Goal: Information Seeking & Learning: Check status

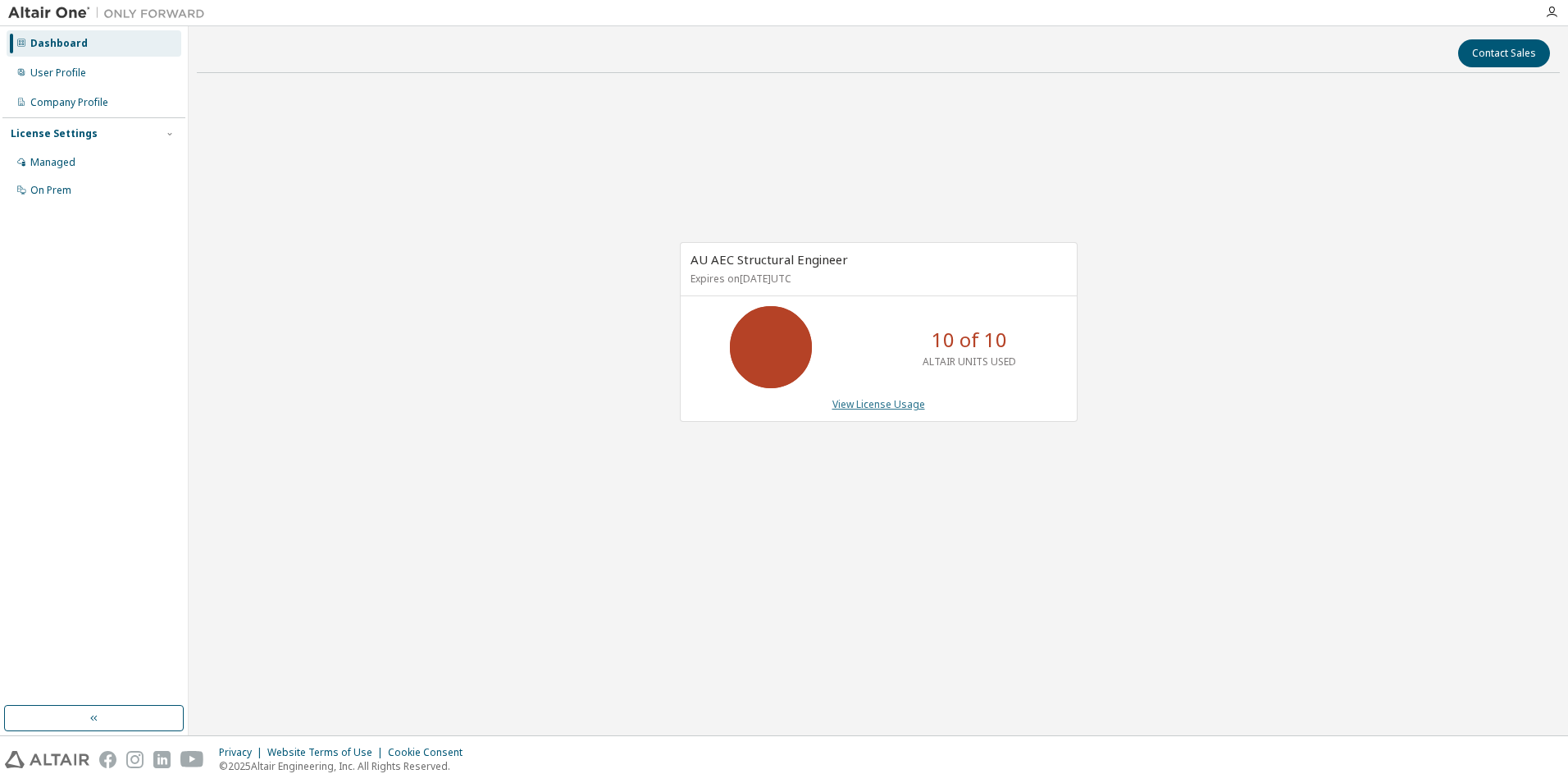
click at [864, 405] on link "View License Usage" at bounding box center [878, 404] width 93 height 14
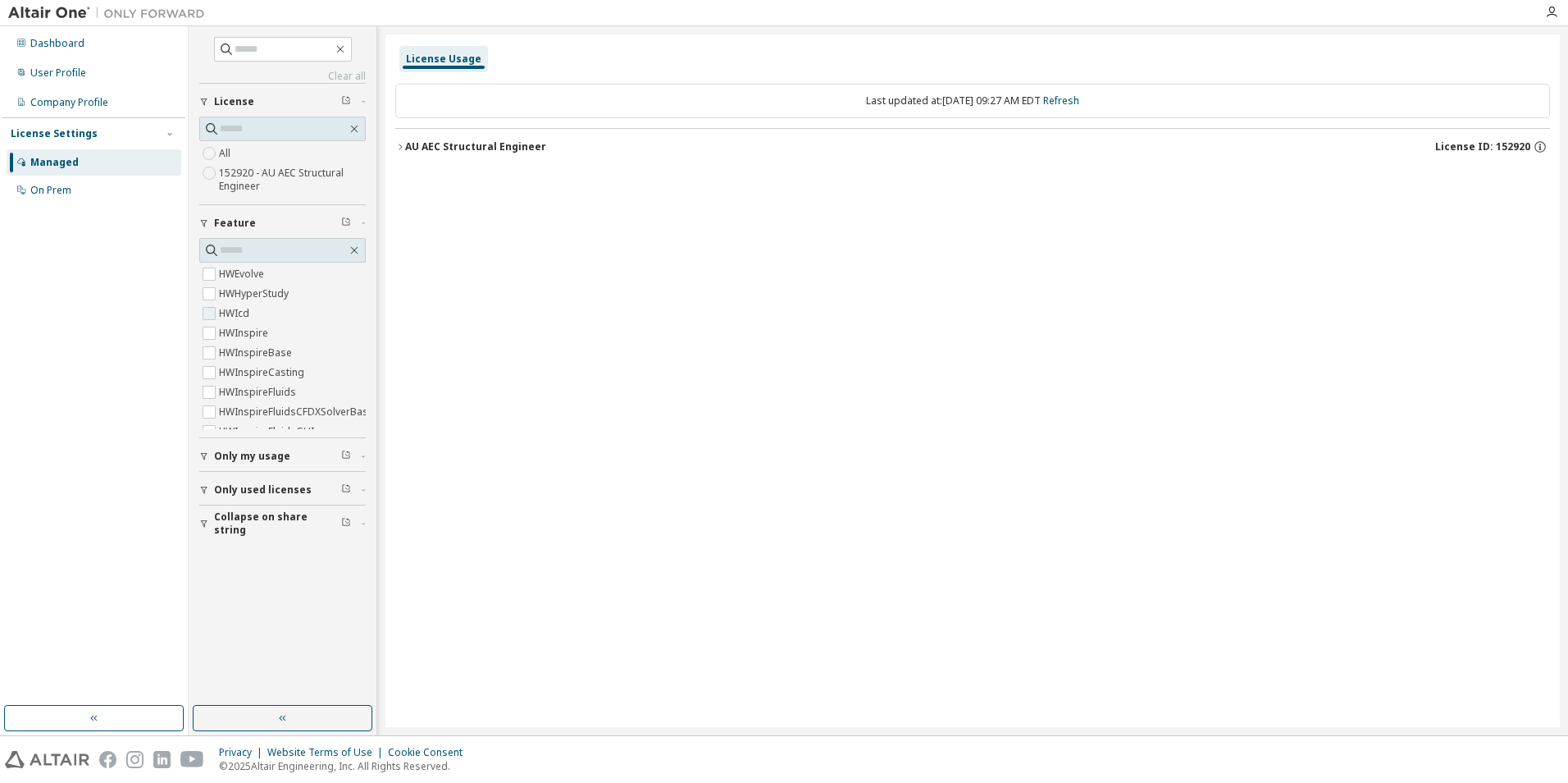
scroll to position [164, 0]
click at [433, 143] on div "AU AEC Structural Engineer" at bounding box center [475, 146] width 141 height 13
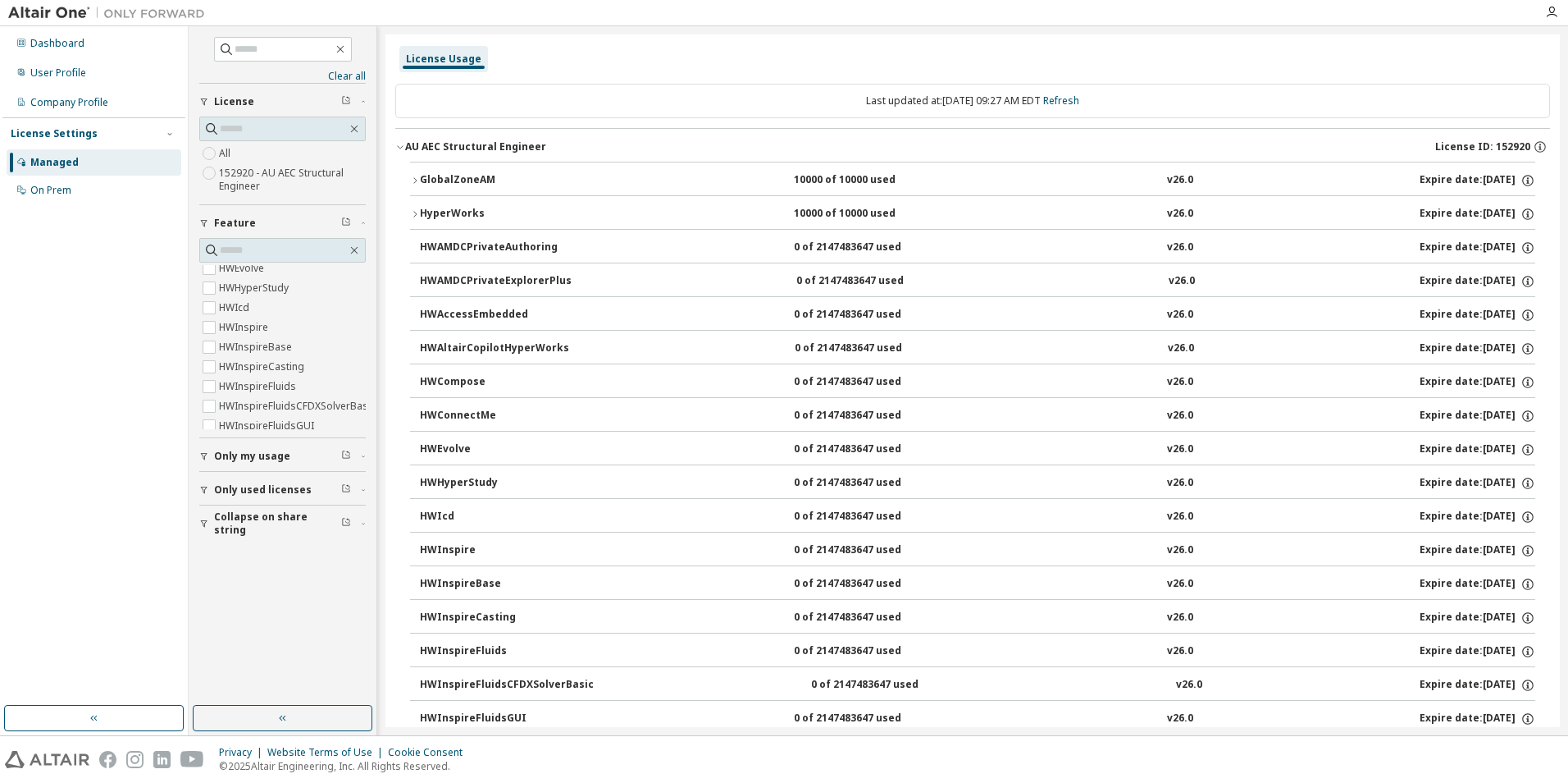
click at [246, 490] on span "Only used licenses" at bounding box center [263, 489] width 97 height 13
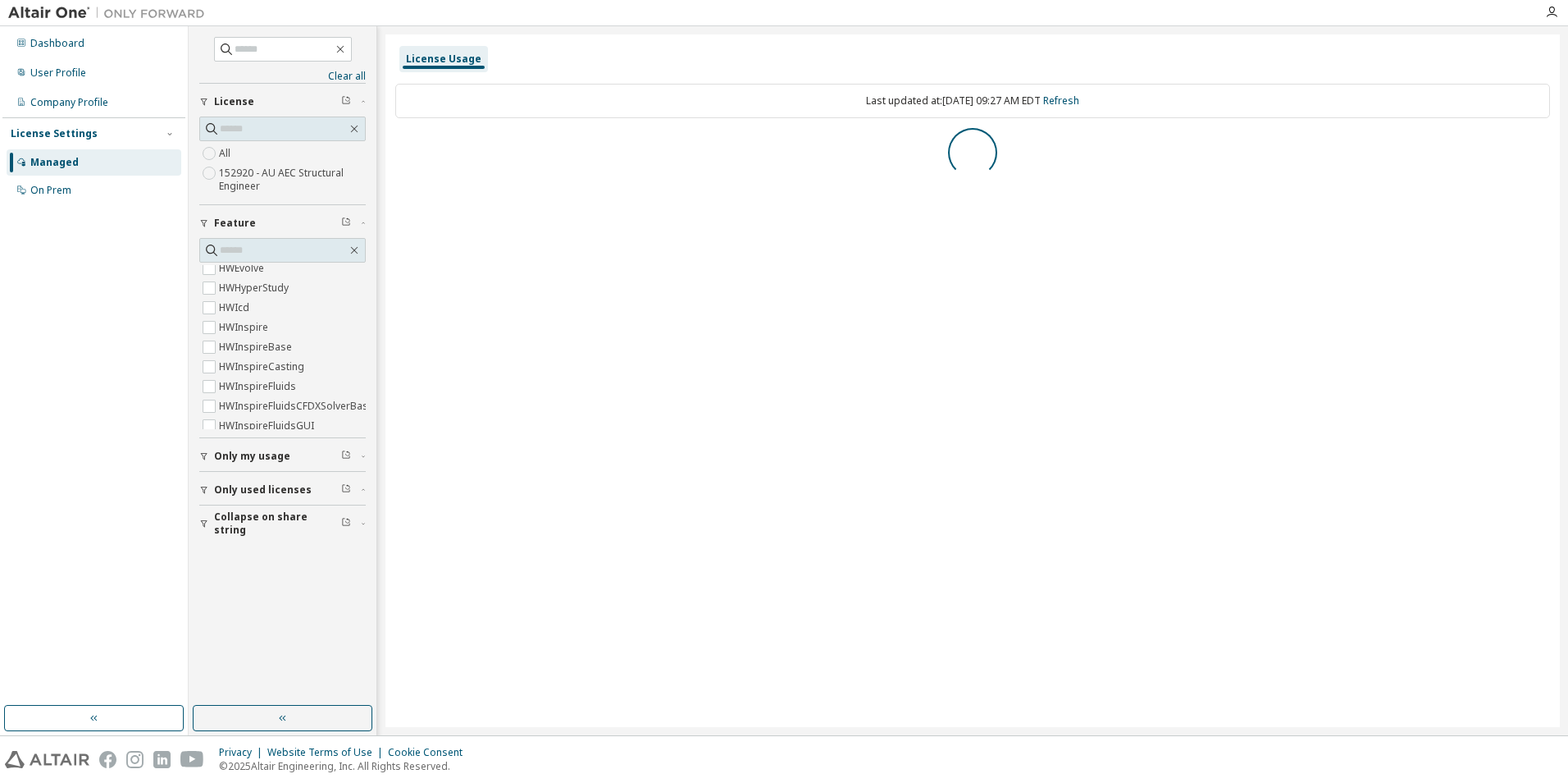
scroll to position [0, 0]
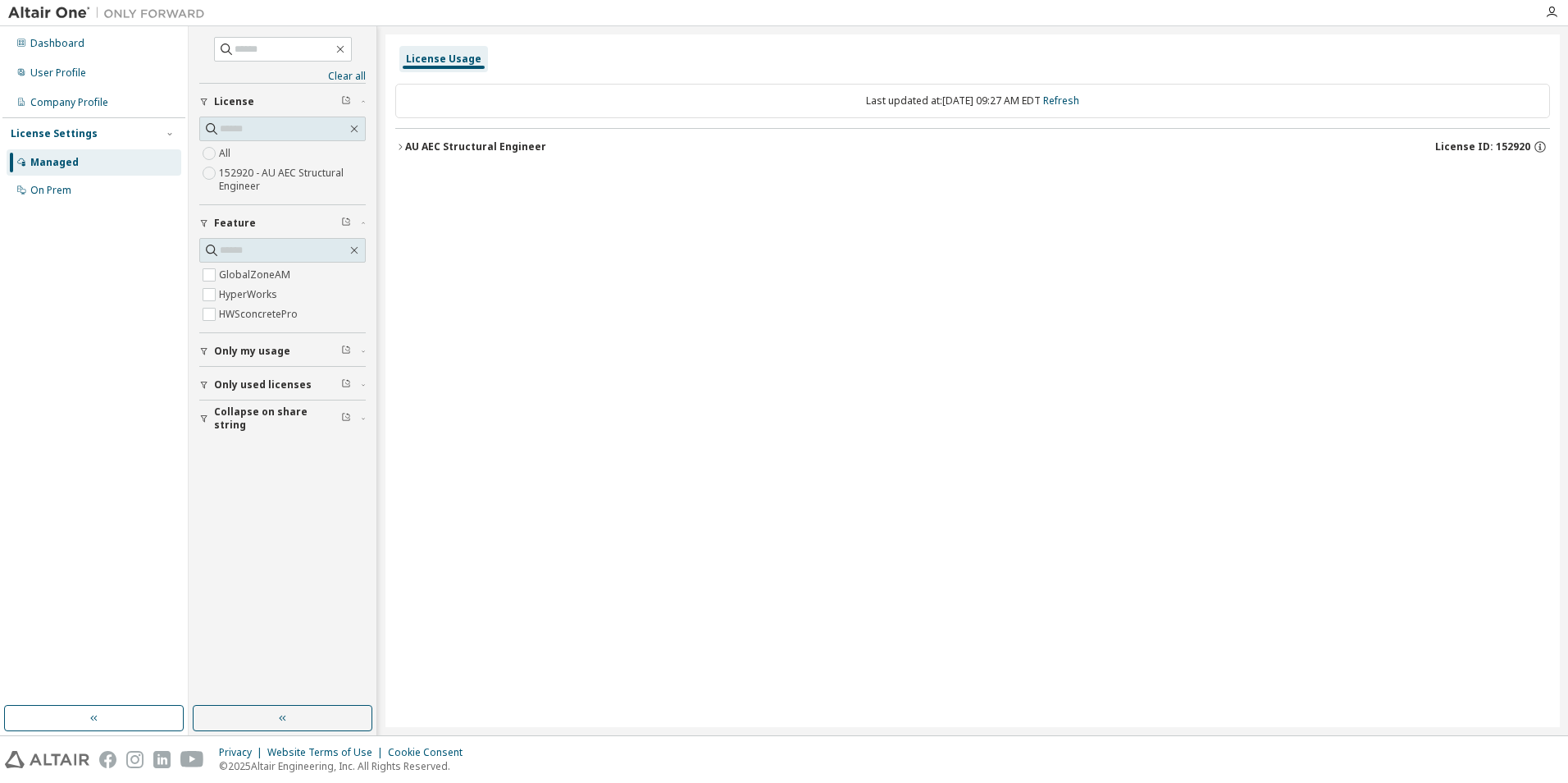
click at [406, 144] on button "AU AEC Structural Engineer License ID: 152920" at bounding box center [972, 146] width 1154 height 36
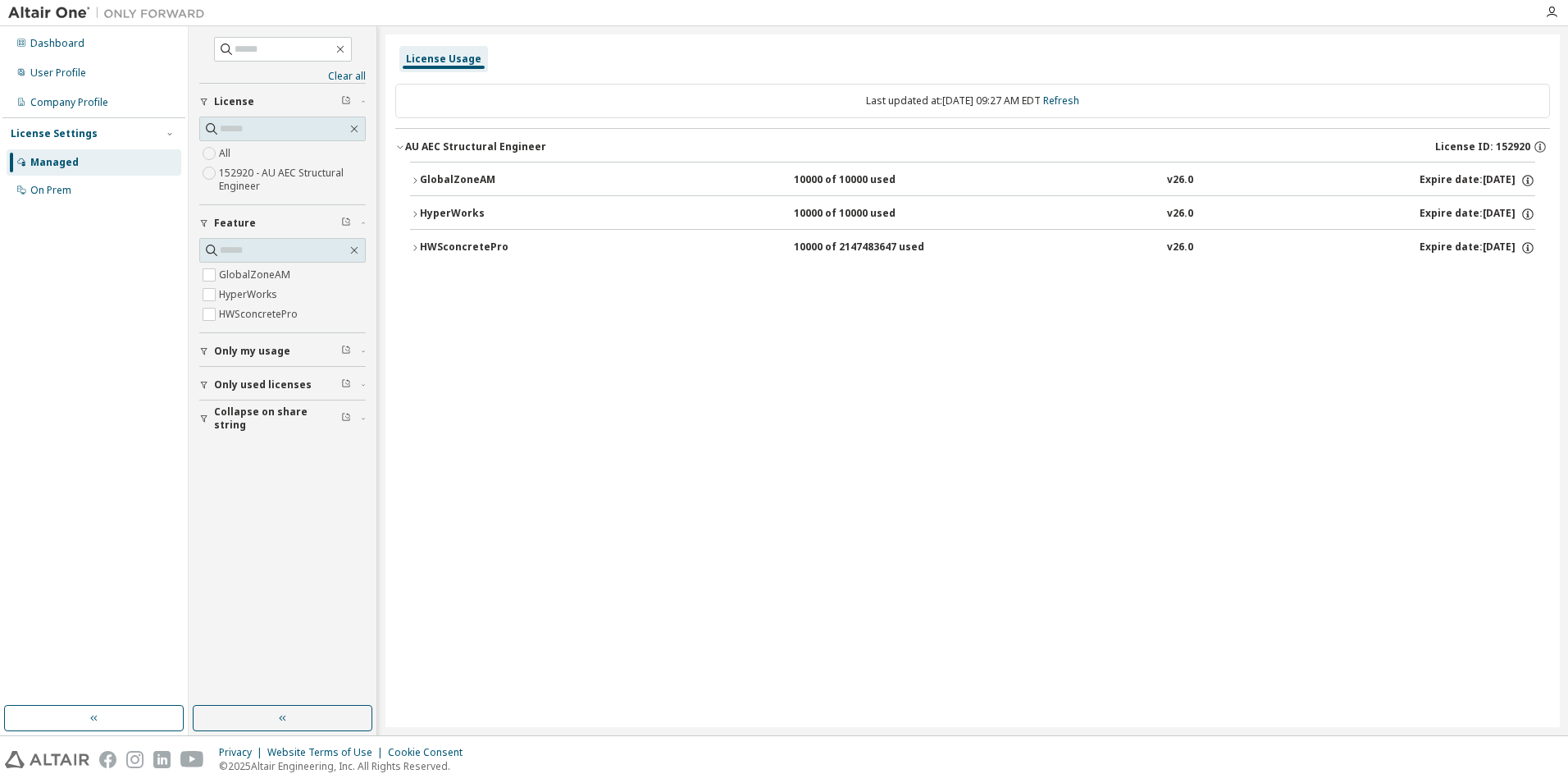
click at [725, 247] on div "HWSconcretePro 10000 of 2147483647 used v26.0 Expire date: 2025-10-31" at bounding box center [977, 248] width 1116 height 15
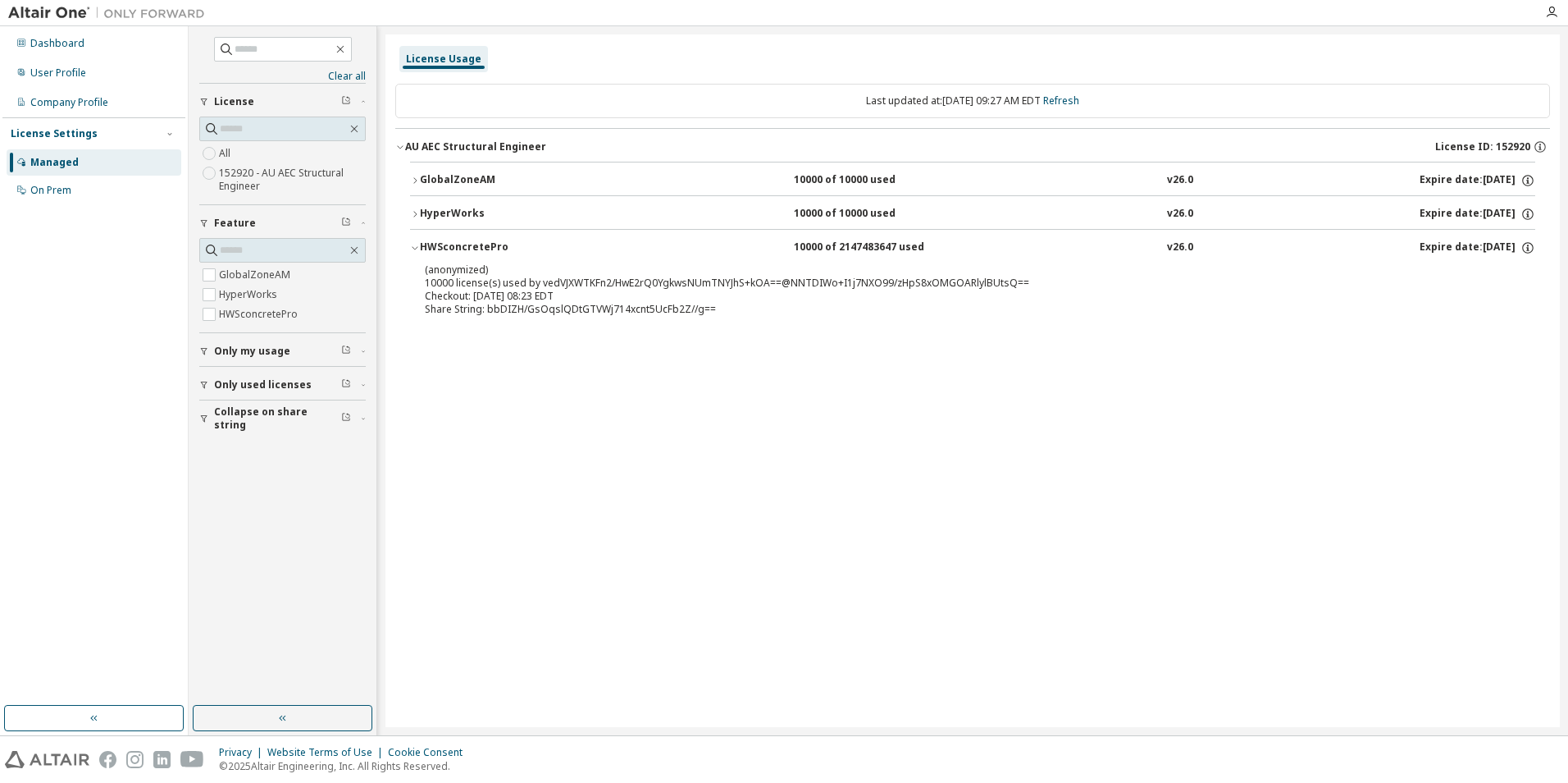
click at [484, 443] on div "License Usage Last updated at: Mon 2025-09-15 09:27 AM EDT Refresh AU AEC Struc…" at bounding box center [972, 380] width 1174 height 692
click at [76, 192] on div "On Prem" at bounding box center [94, 190] width 175 height 27
